Goal: Task Accomplishment & Management: Use online tool/utility

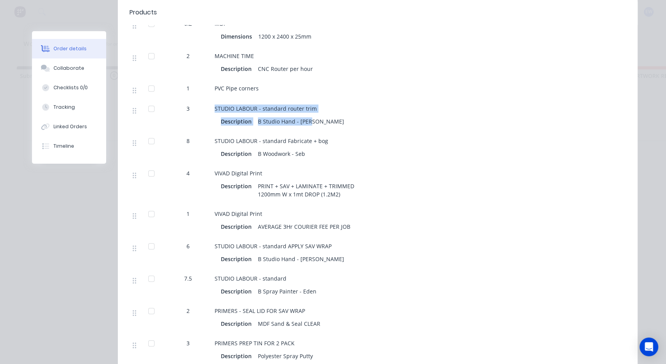
scroll to position [11, 0]
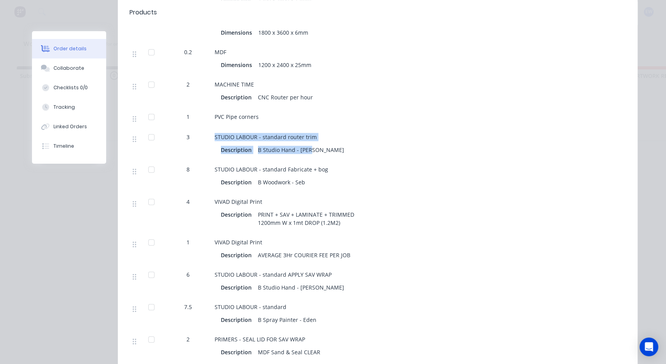
click at [342, 146] on div "Description B Studio Hand - [PERSON_NAME]" at bounding box center [367, 149] width 293 height 11
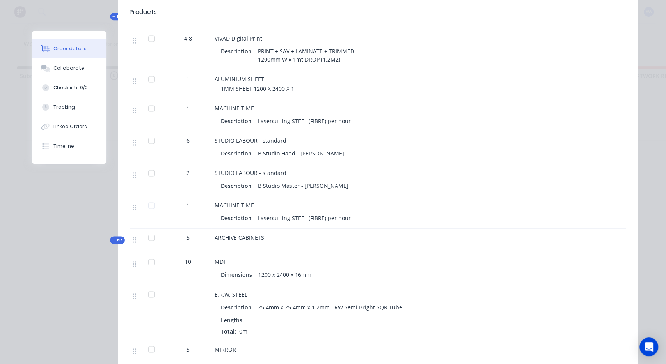
scroll to position [728, 0]
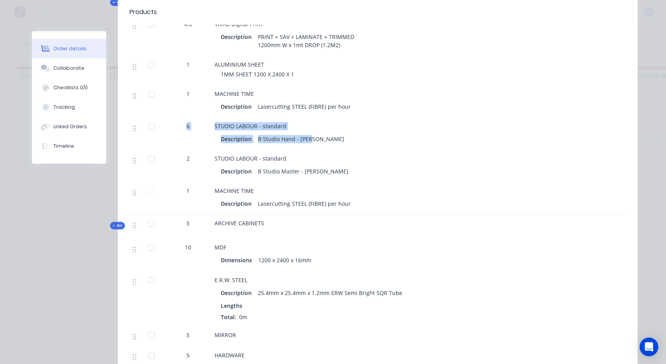
drag, startPoint x: 319, startPoint y: 141, endPoint x: 176, endPoint y: 124, distance: 144.9
click at [176, 124] on div "6 STUDIO LABOUR - standard Description B Studio Hand - [PERSON_NAME]" at bounding box center [377, 133] width 496 height 32
click at [317, 125] on div "STUDIO LABOUR - standard" at bounding box center [368, 126] width 306 height 8
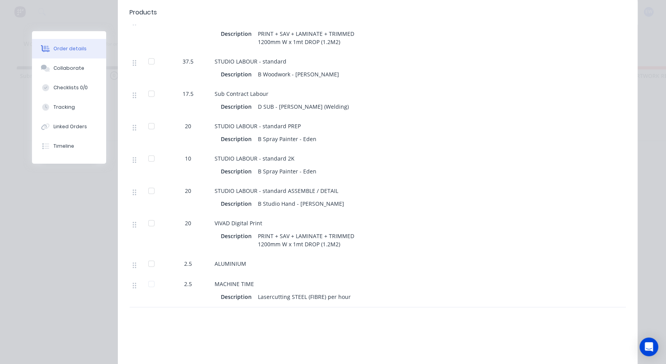
scroll to position [1136, 0]
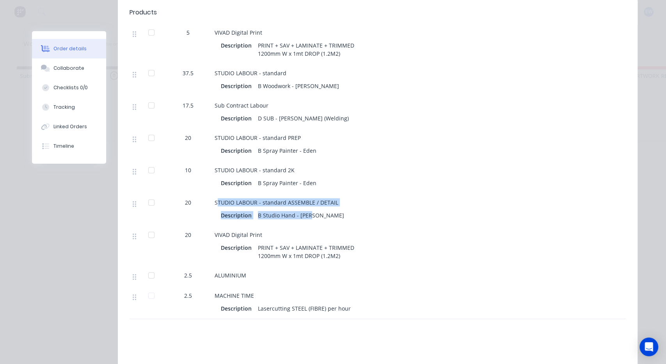
drag, startPoint x: 321, startPoint y: 211, endPoint x: 218, endPoint y: 195, distance: 104.5
click at [218, 195] on div "STUDIO LABOUR - standard ASSEMBLE / DETAIL Description B Studio Hand - [PERSON_…" at bounding box center [367, 210] width 312 height 32
click at [382, 199] on div "STUDIO LABOUR - standard ASSEMBLE / DETAIL" at bounding box center [368, 203] width 306 height 8
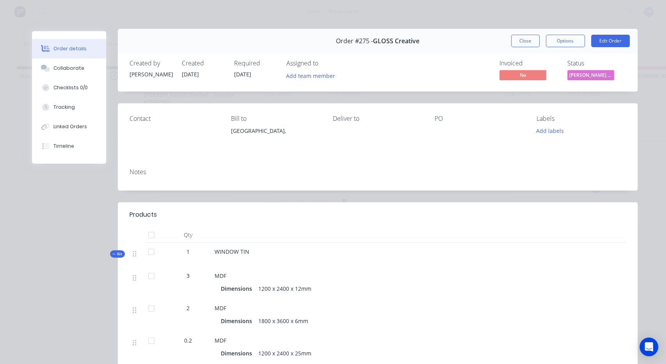
scroll to position [0, 0]
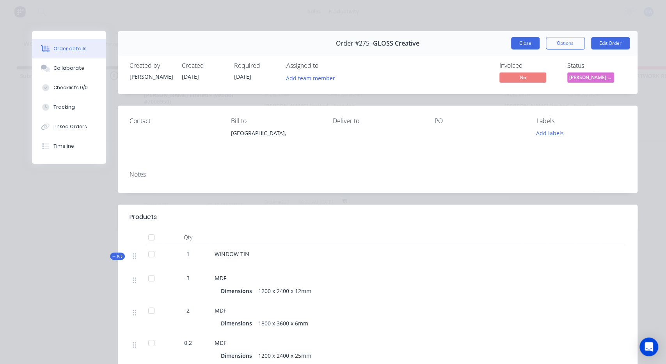
click at [524, 46] on button "Close" at bounding box center [525, 43] width 28 height 12
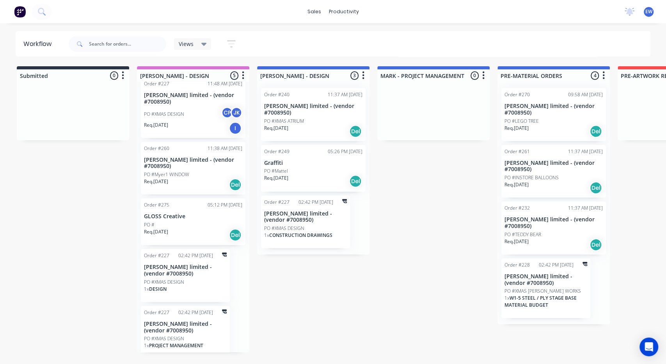
drag, startPoint x: 104, startPoint y: 204, endPoint x: 135, endPoint y: 200, distance: 31.9
click at [284, 168] on p "PO #Mattel" at bounding box center [276, 171] width 24 height 7
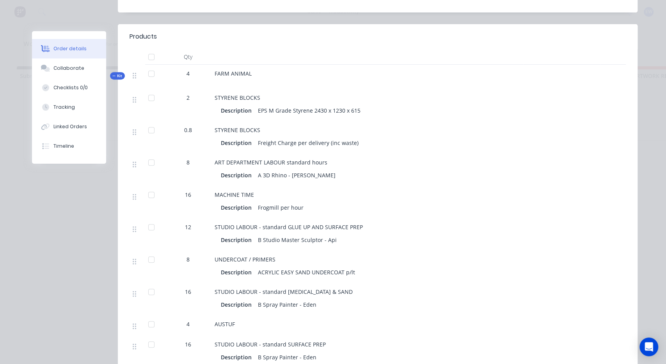
scroll to position [204, 0]
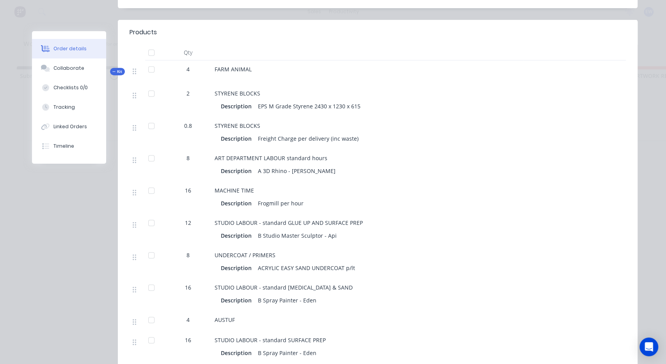
click at [84, 212] on div "Order #249 - Graffiti Close Options Edit Order Created by [PERSON_NAME] Created…" at bounding box center [334, 230] width 605 height 805
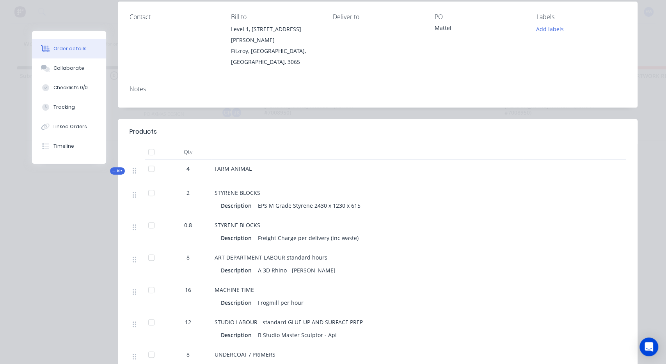
scroll to position [0, 0]
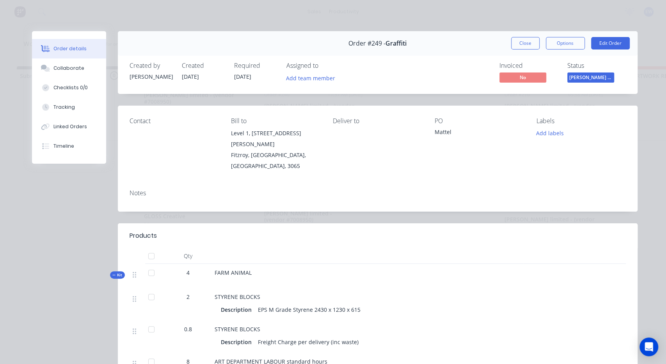
click at [531, 35] on div "Order #249 - Graffiti Close Options Edit Order" at bounding box center [378, 43] width 520 height 25
click at [530, 43] on button "Close" at bounding box center [525, 43] width 28 height 12
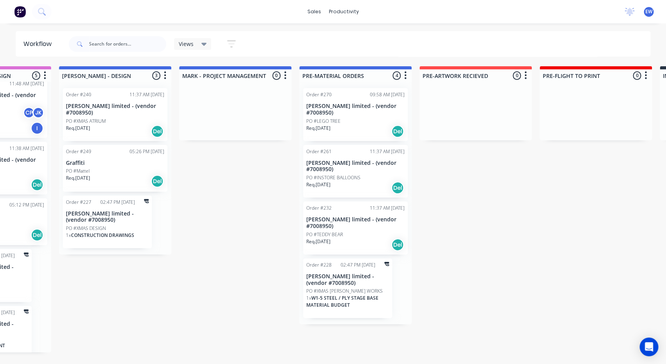
scroll to position [0, 260]
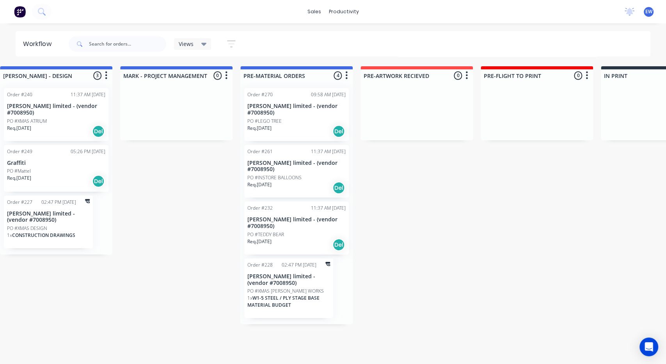
drag, startPoint x: 438, startPoint y: 205, endPoint x: 465, endPoint y: 207, distance: 27.0
